Goal: Task Accomplishment & Management: Complete application form

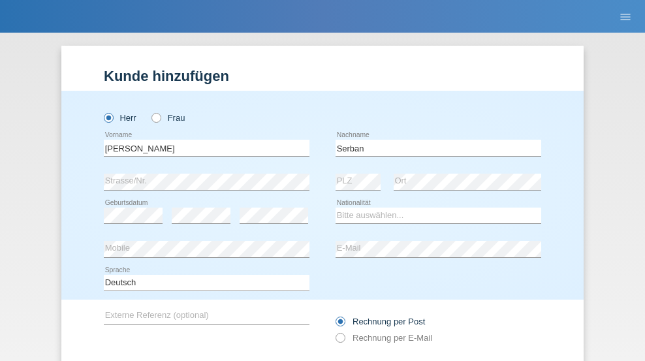
type input "Serban"
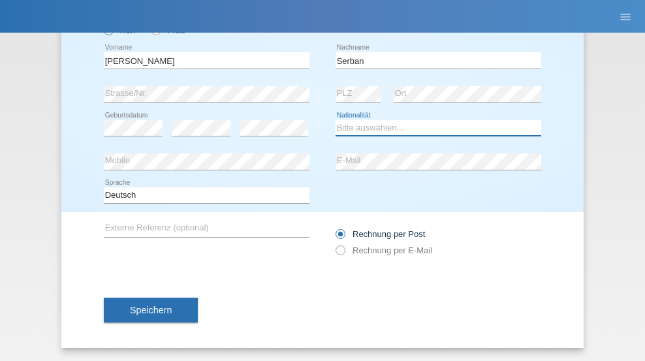
select select "MG"
select select "C"
select select "22"
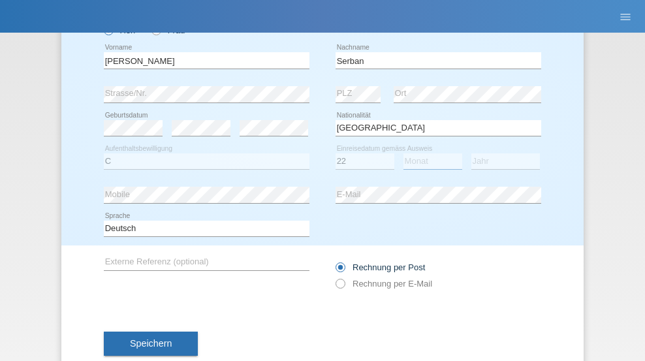
select select "06"
select select "2021"
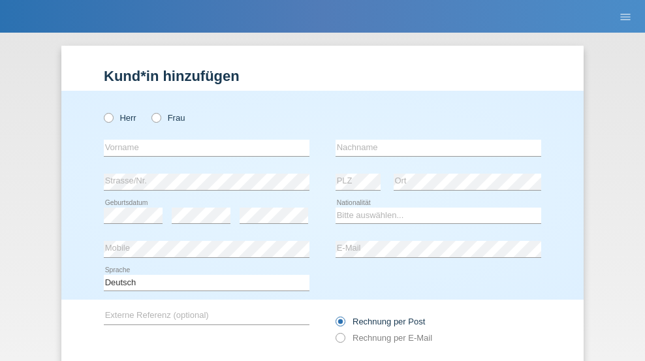
radio input "true"
click at [202, 140] on input "text" at bounding box center [207, 148] width 206 height 16
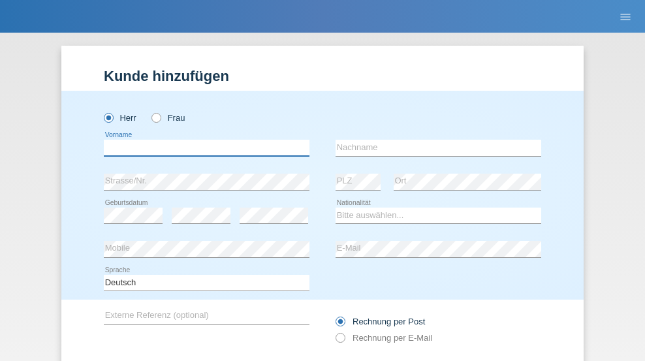
scroll to position [88, 0]
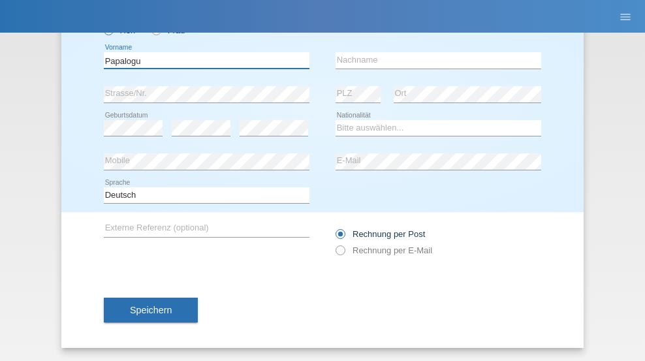
type input "Papalogu"
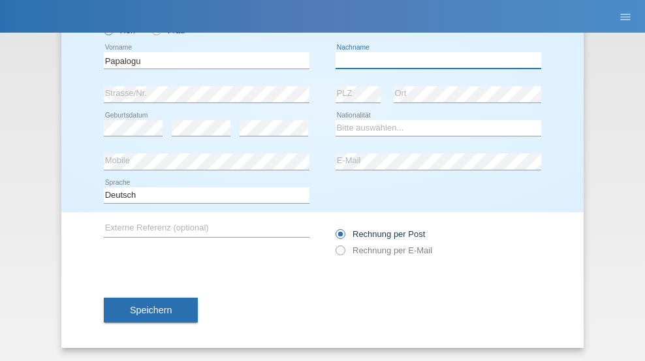
click at [434, 60] on input "text" at bounding box center [439, 60] width 206 height 16
type input "[PERSON_NAME]"
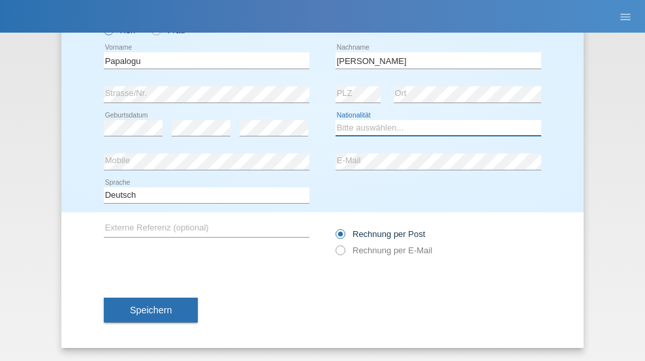
select select "RO"
select select "C"
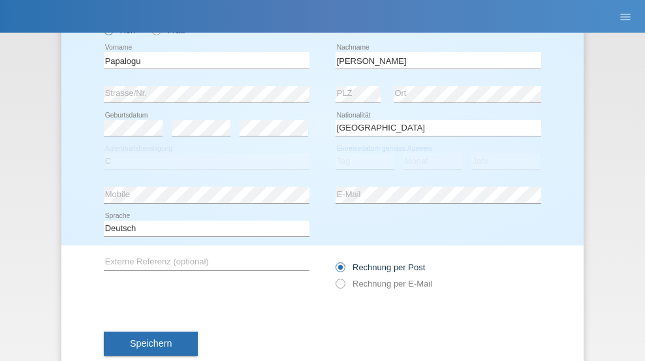
select select "11"
select select "09"
select select "2021"
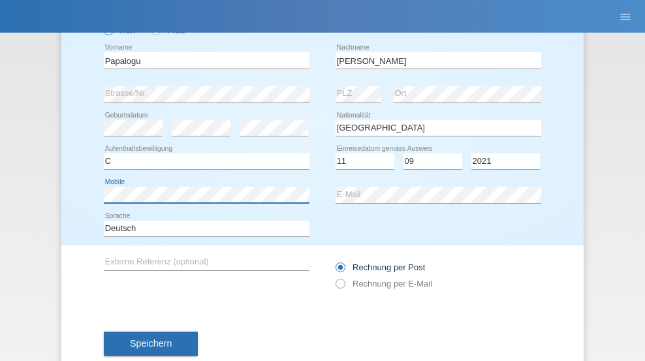
scroll to position [121, 0]
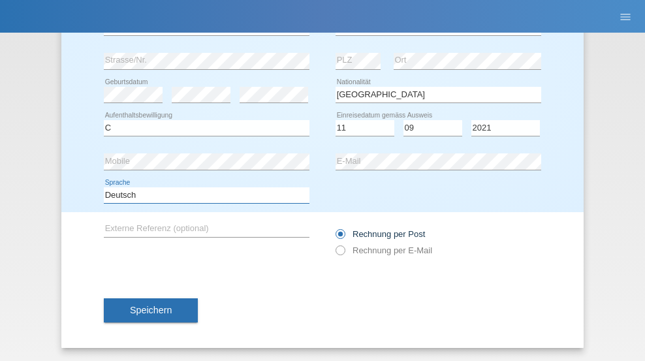
select select "en"
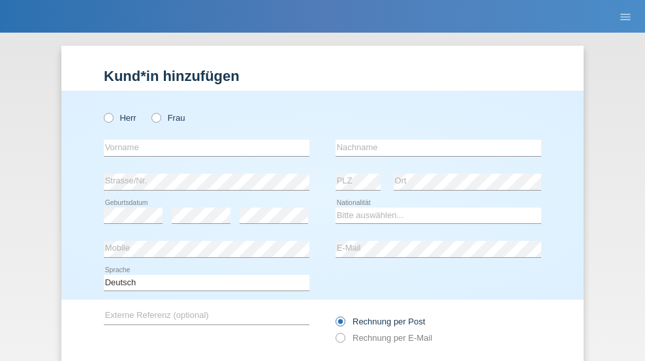
radio input "true"
click at [202, 140] on input "text" at bounding box center [207, 148] width 206 height 16
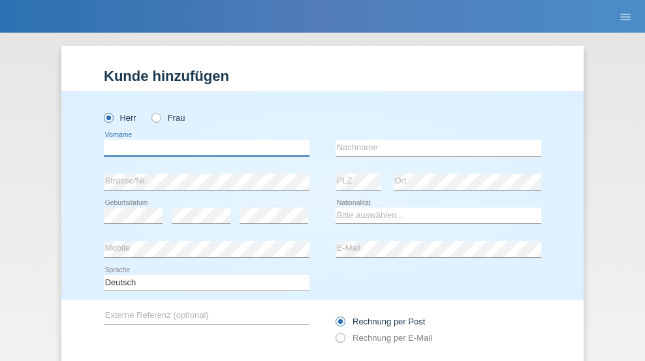
scroll to position [88, 0]
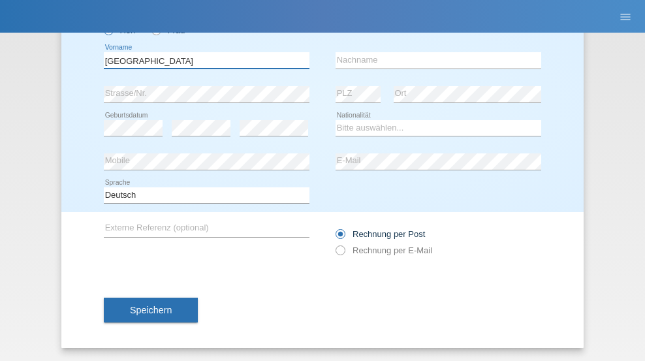
type input "Milan"
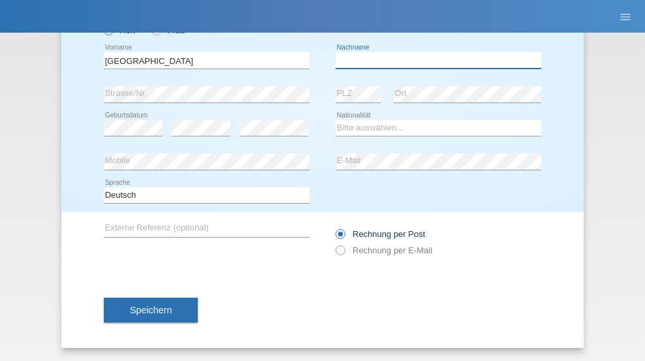
click at [434, 60] on input "text" at bounding box center [439, 60] width 206 height 16
type input "Balog"
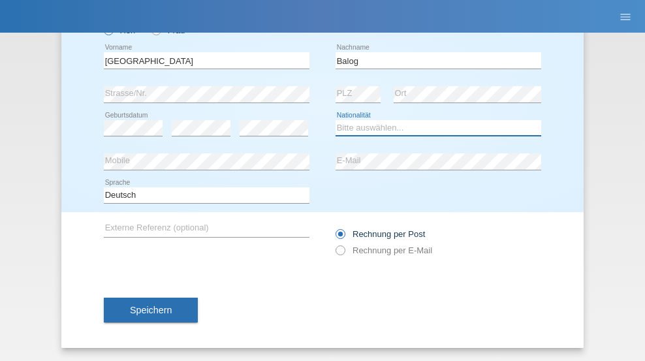
select select "SK"
select select "C"
select select "22"
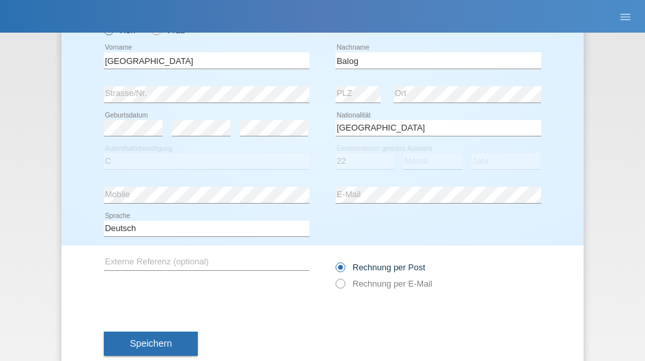
select select "08"
select select "2021"
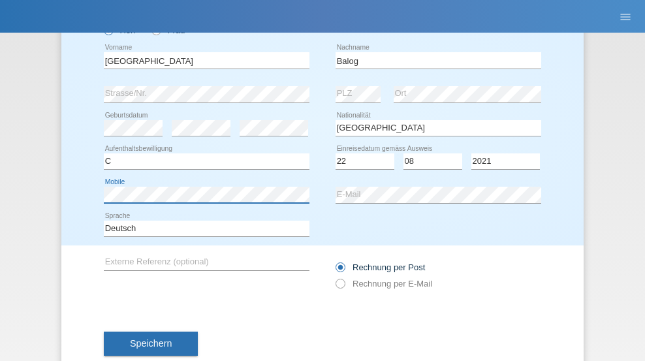
scroll to position [121, 0]
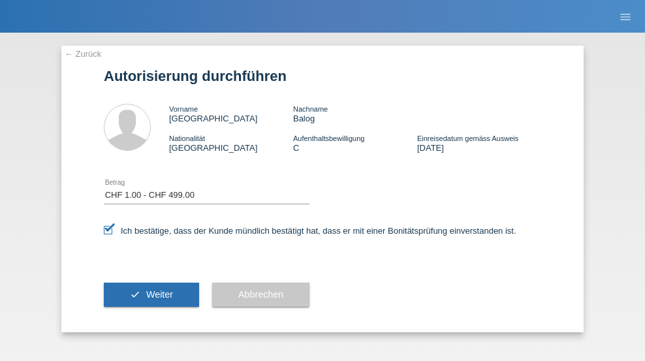
select select "1"
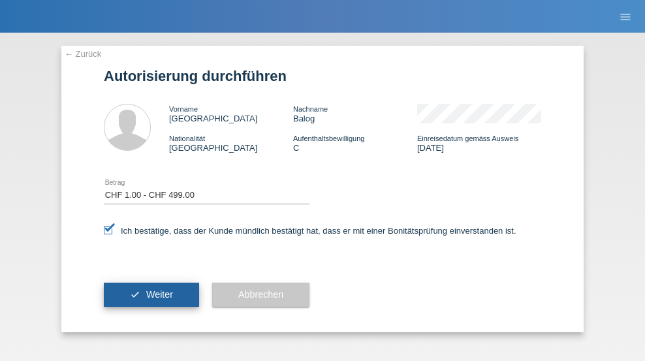
click at [152, 295] on span "Weiter" at bounding box center [159, 294] width 27 height 10
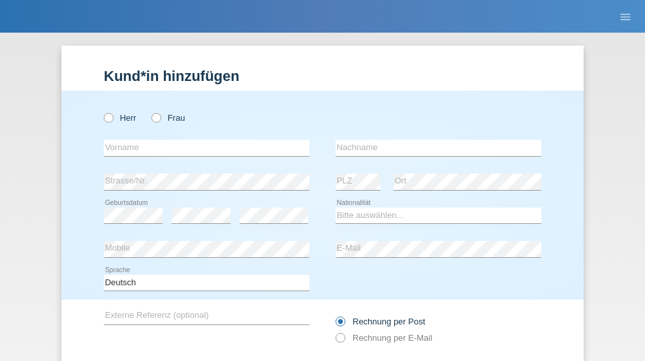
radio input "true"
click at [202, 140] on input "text" at bounding box center [207, 148] width 206 height 16
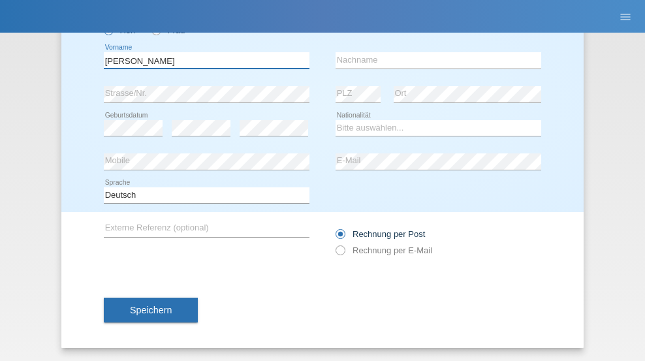
type input "[PERSON_NAME]"
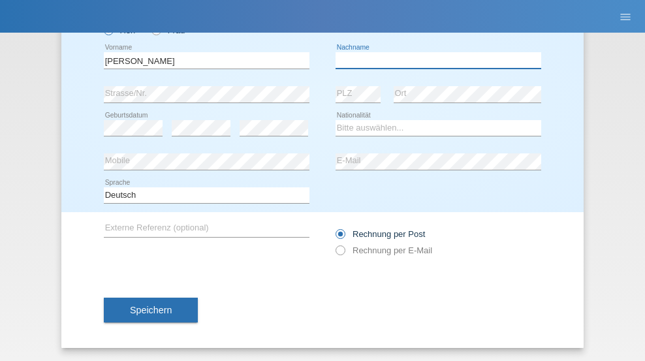
click at [434, 60] on input "text" at bounding box center [439, 60] width 206 height 16
type input "[PERSON_NAME]"
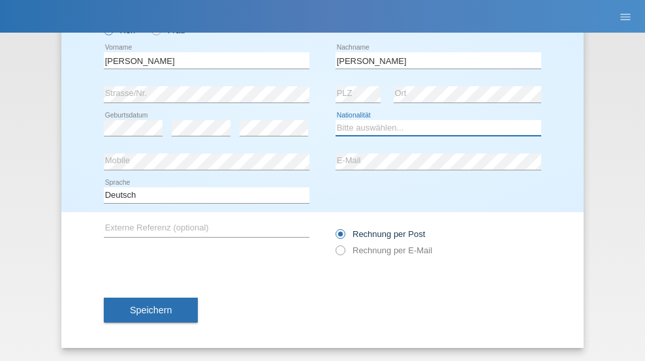
select select "ES"
select select "C"
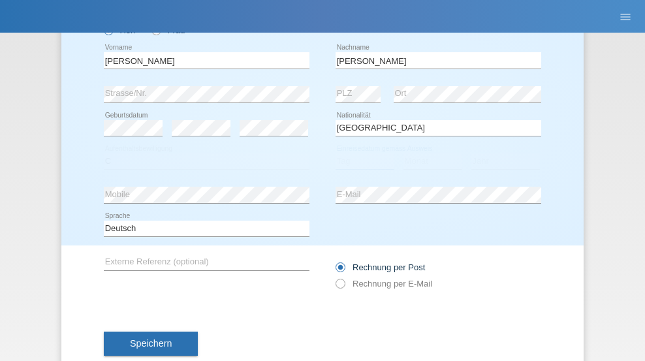
select select "21"
select select "10"
select select "2020"
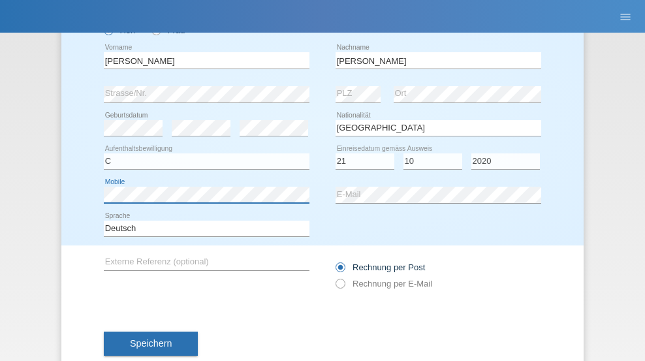
scroll to position [121, 0]
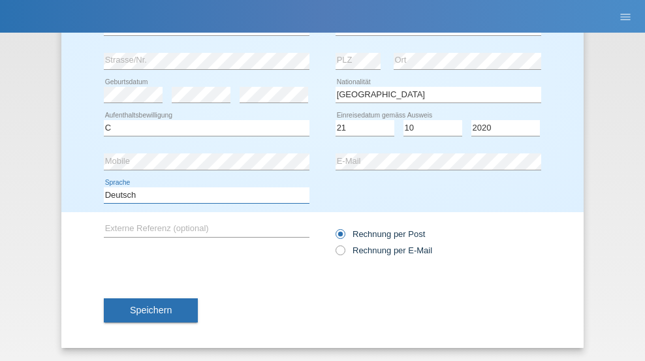
select select "en"
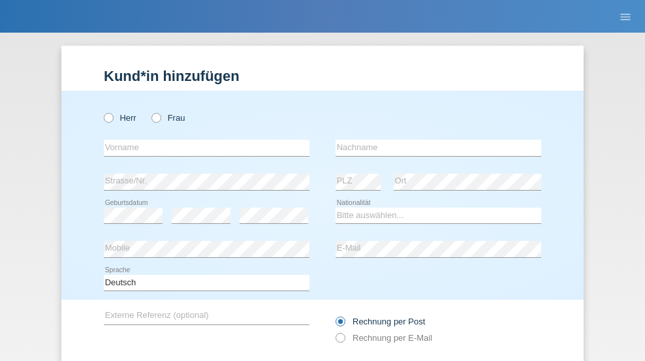
radio input "true"
click at [202, 140] on input "text" at bounding box center [207, 148] width 206 height 16
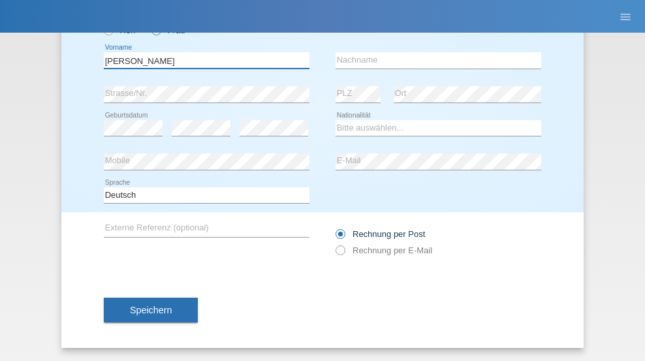
type input "Claudia"
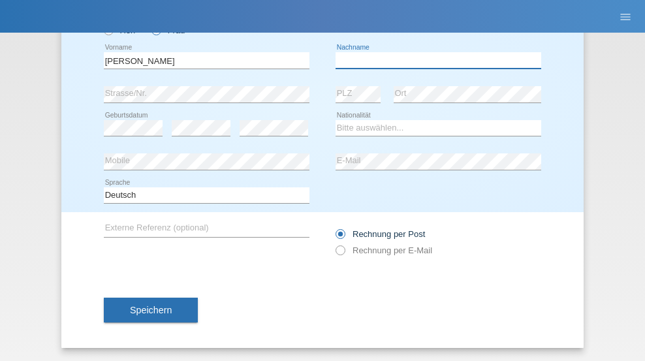
click at [434, 60] on input "text" at bounding box center [439, 60] width 206 height 16
type input "Stegmüller"
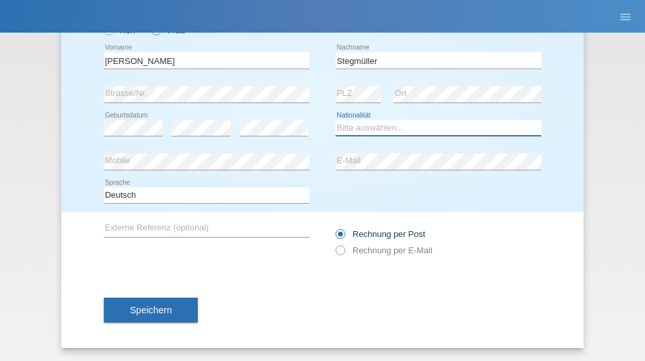
select select "CH"
